Goal: Task Accomplishment & Management: Manage account settings

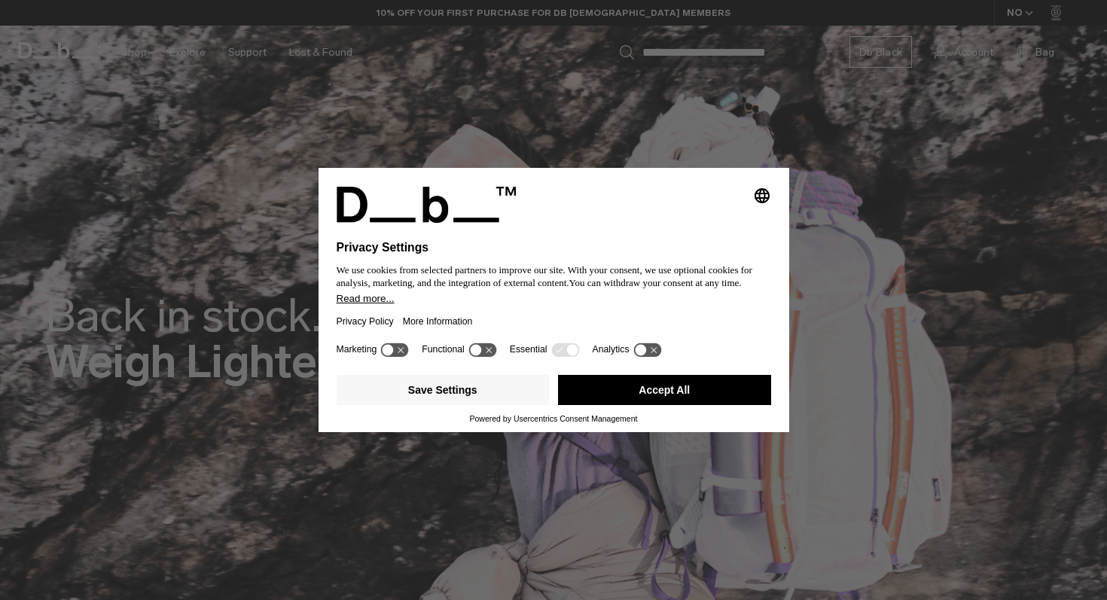
click at [490, 356] on icon at bounding box center [482, 350] width 28 height 14
click at [490, 355] on icon at bounding box center [489, 349] width 11 height 11
click at [398, 357] on icon at bounding box center [395, 350] width 28 height 14
click at [397, 357] on icon at bounding box center [395, 350] width 28 height 14
click at [661, 355] on icon at bounding box center [647, 350] width 28 height 14
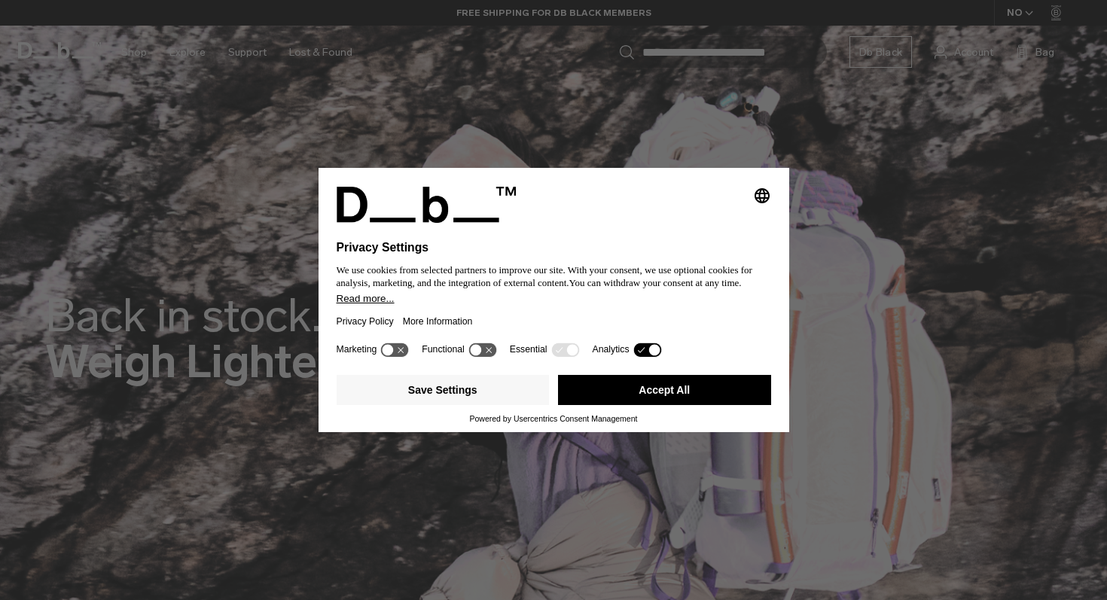
click at [659, 352] on icon at bounding box center [653, 349] width 11 height 11
click at [447, 394] on button "Save Settings" at bounding box center [443, 390] width 213 height 30
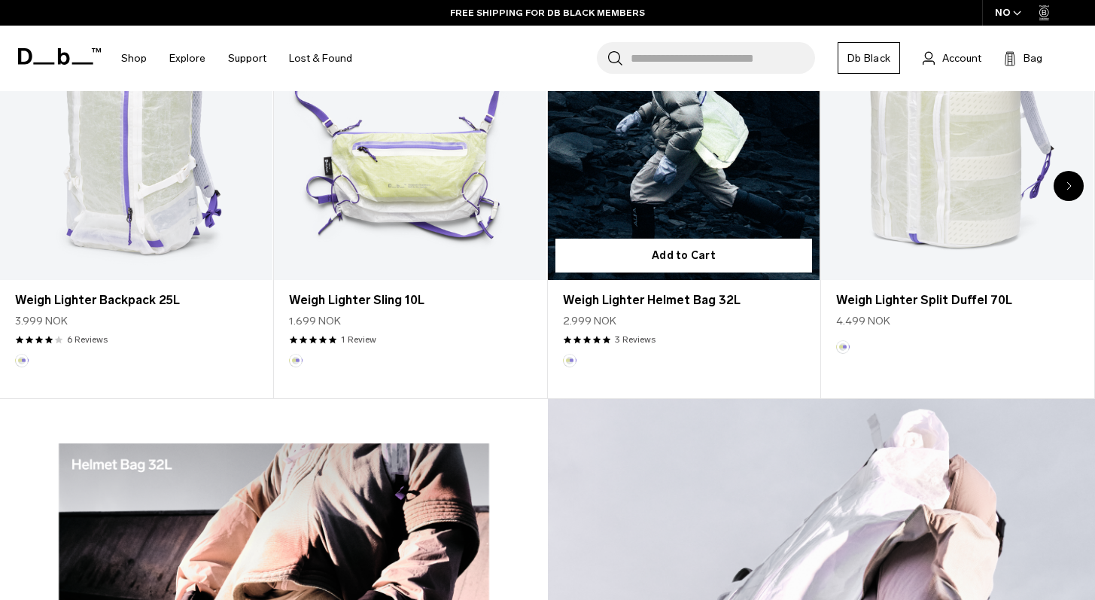
scroll to position [702, 0]
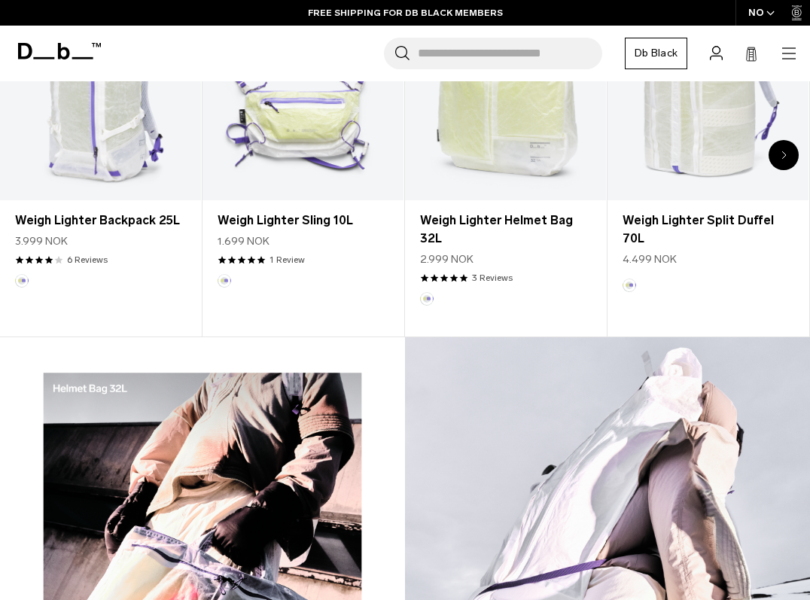
scroll to position [526, 0]
